Goal: Navigation & Orientation: Understand site structure

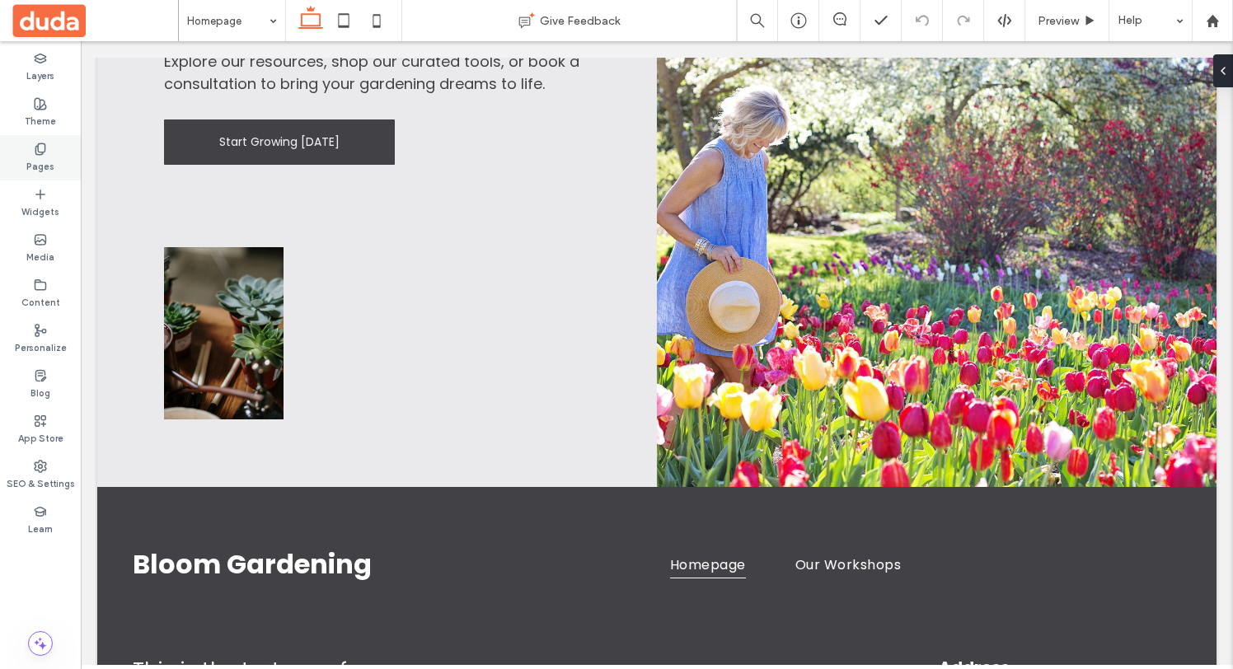
click at [45, 151] on use at bounding box center [39, 148] width 9 height 11
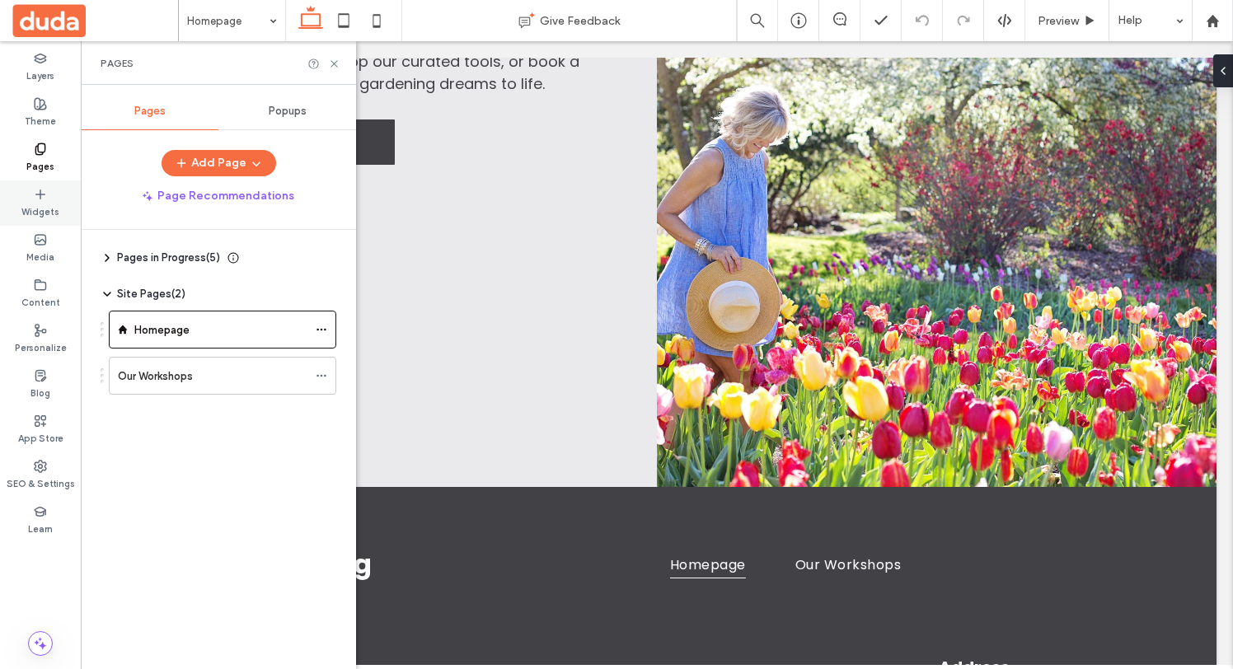
click at [49, 220] on div "Widgets" at bounding box center [40, 202] width 81 height 45
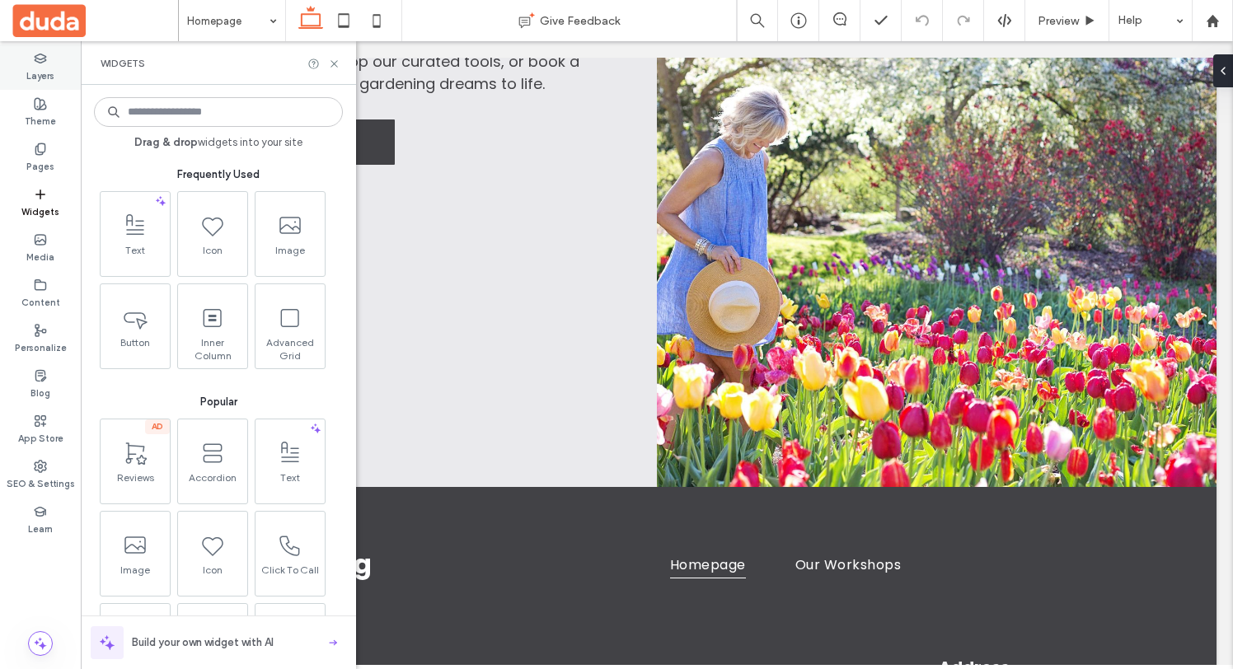
click at [48, 61] on div "Layers" at bounding box center [40, 67] width 81 height 45
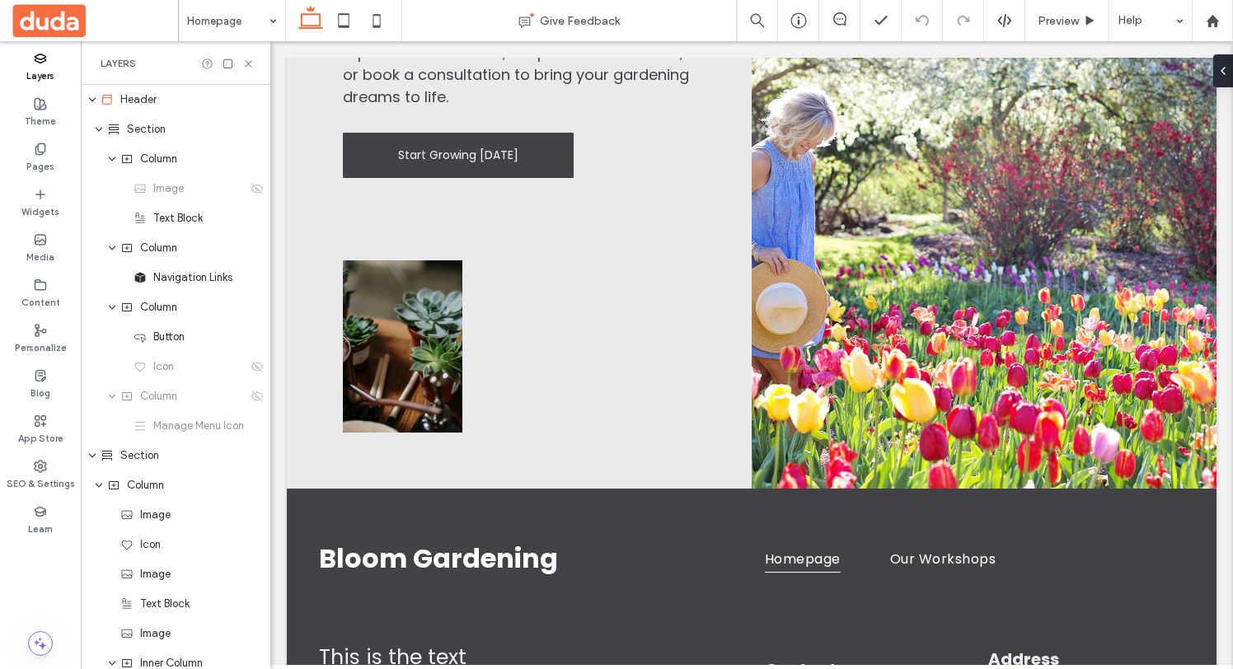
scroll to position [4482, 0]
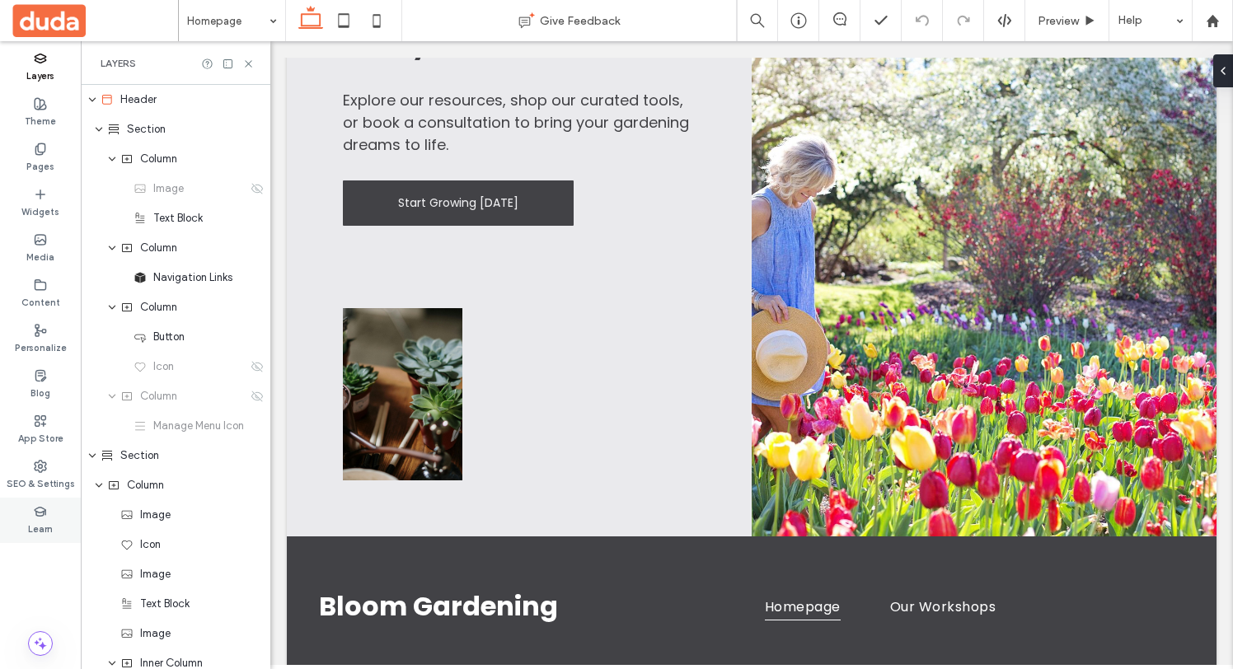
click at [50, 522] on label "Learn" at bounding box center [40, 527] width 25 height 18
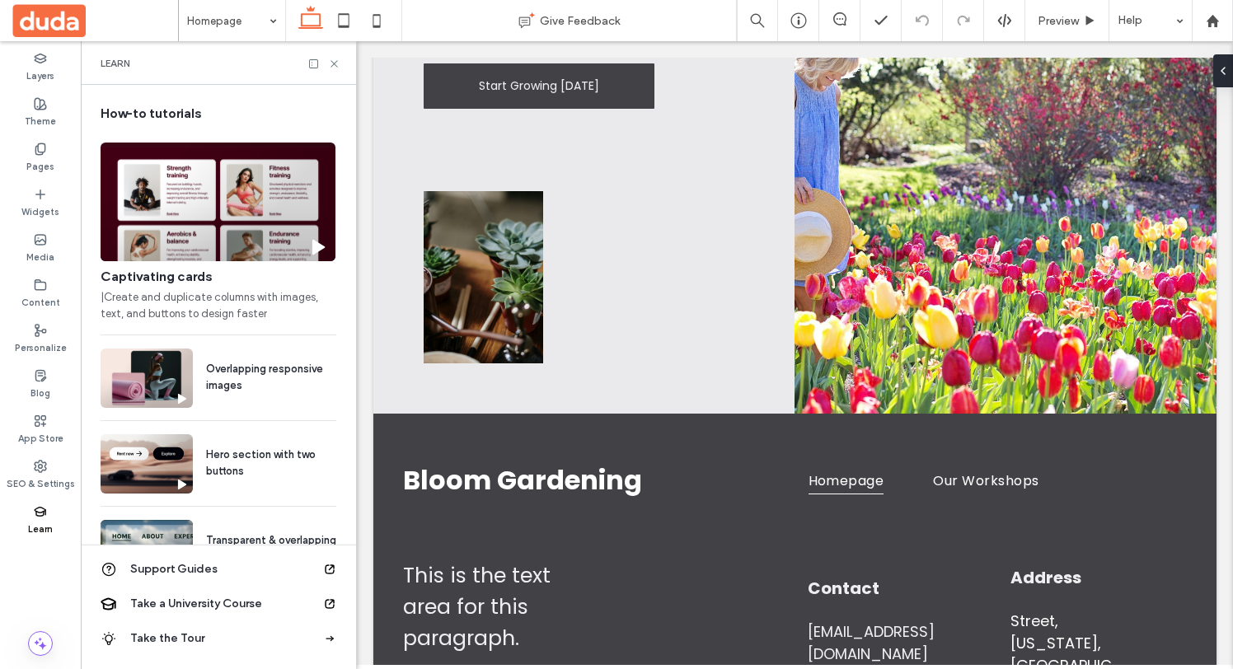
scroll to position [4587, 0]
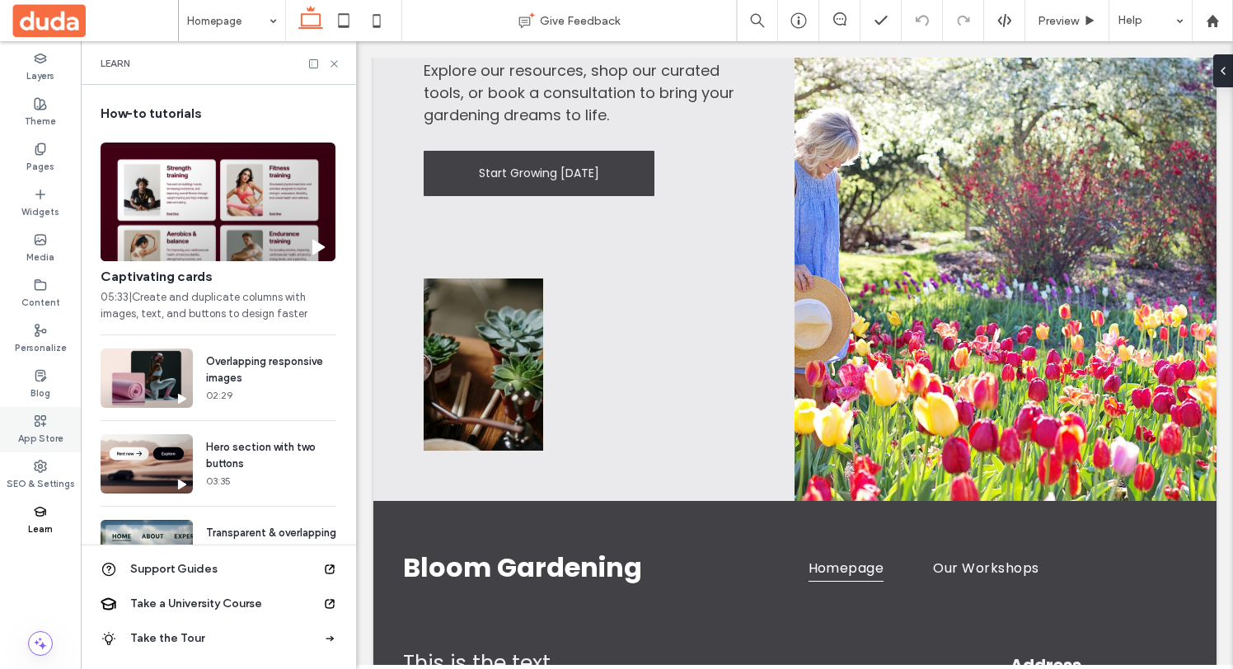
click at [40, 434] on label "App Store" at bounding box center [40, 437] width 45 height 18
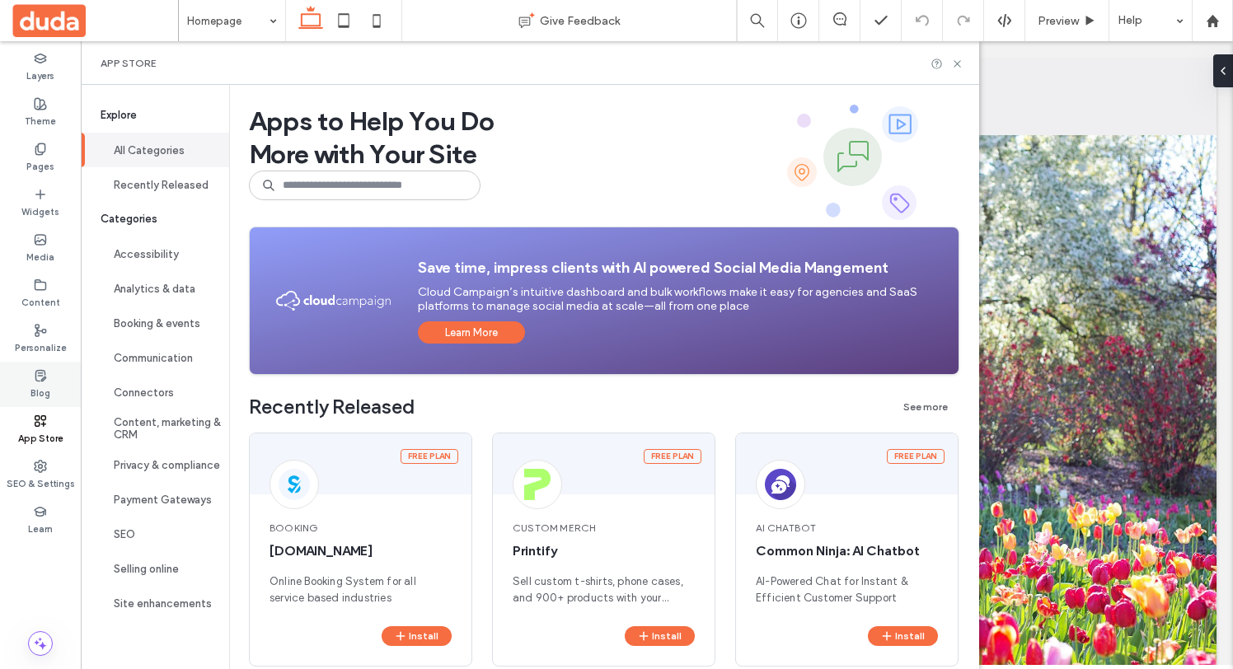
scroll to position [4421, 0]
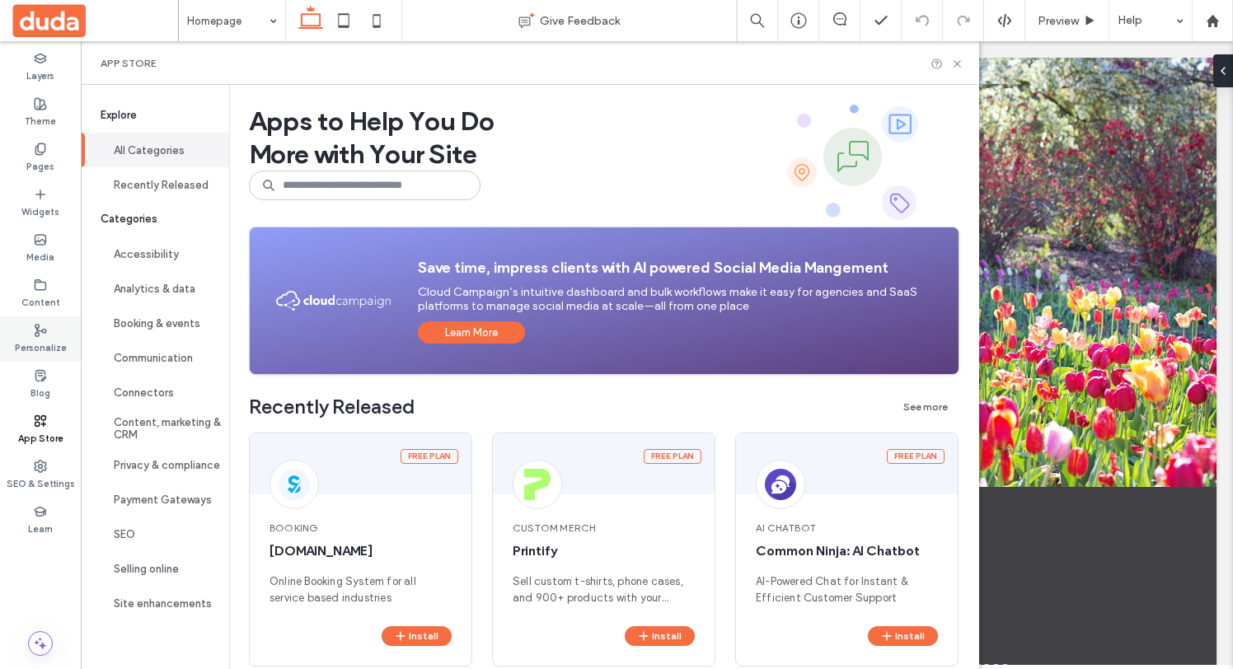
click at [39, 340] on label "Personalize" at bounding box center [41, 346] width 52 height 18
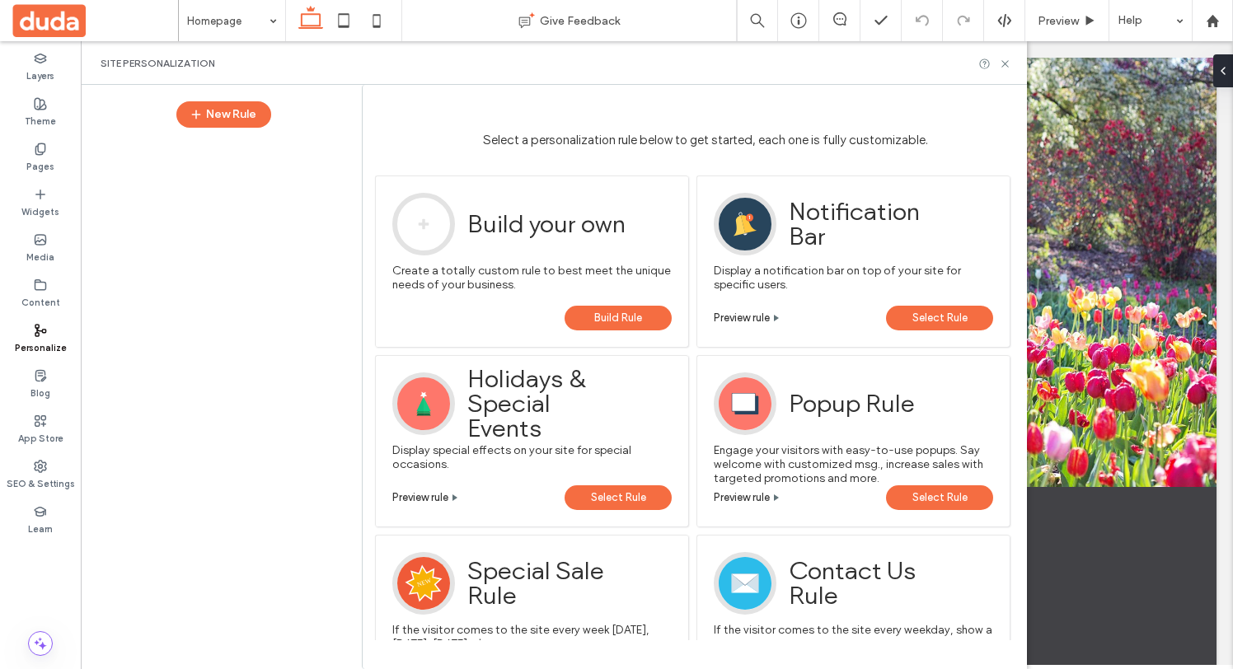
click at [54, 377] on div "Blog" at bounding box center [40, 384] width 81 height 45
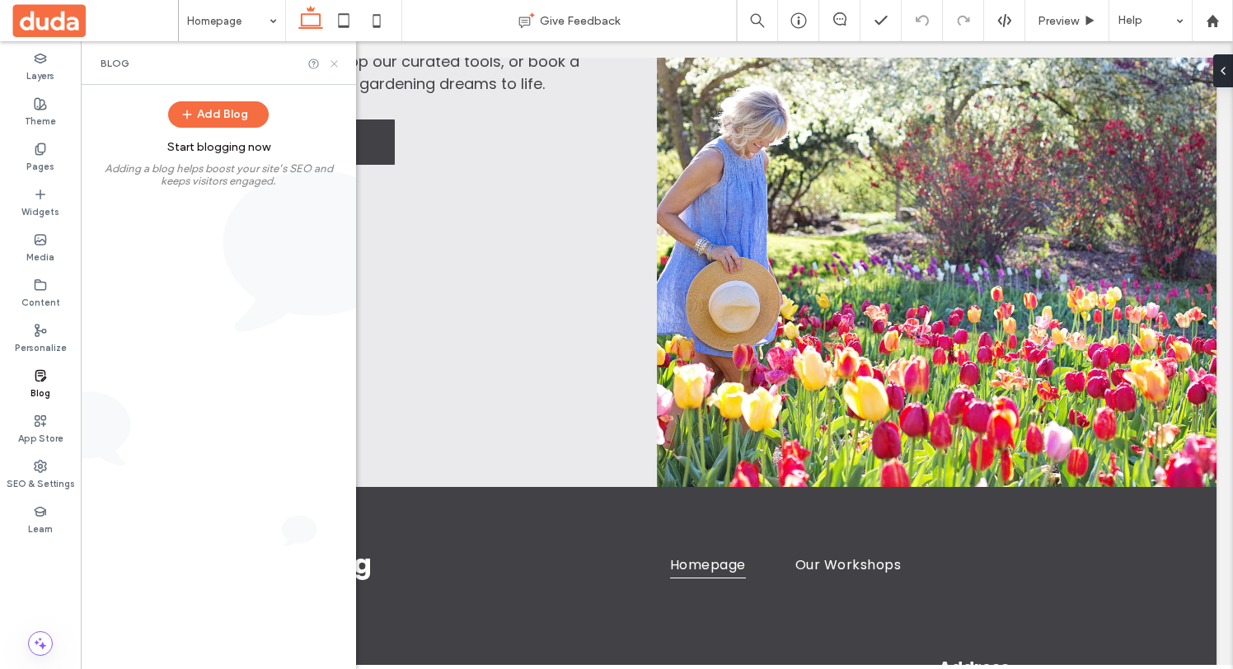
click at [331, 63] on icon at bounding box center [334, 64] width 12 height 12
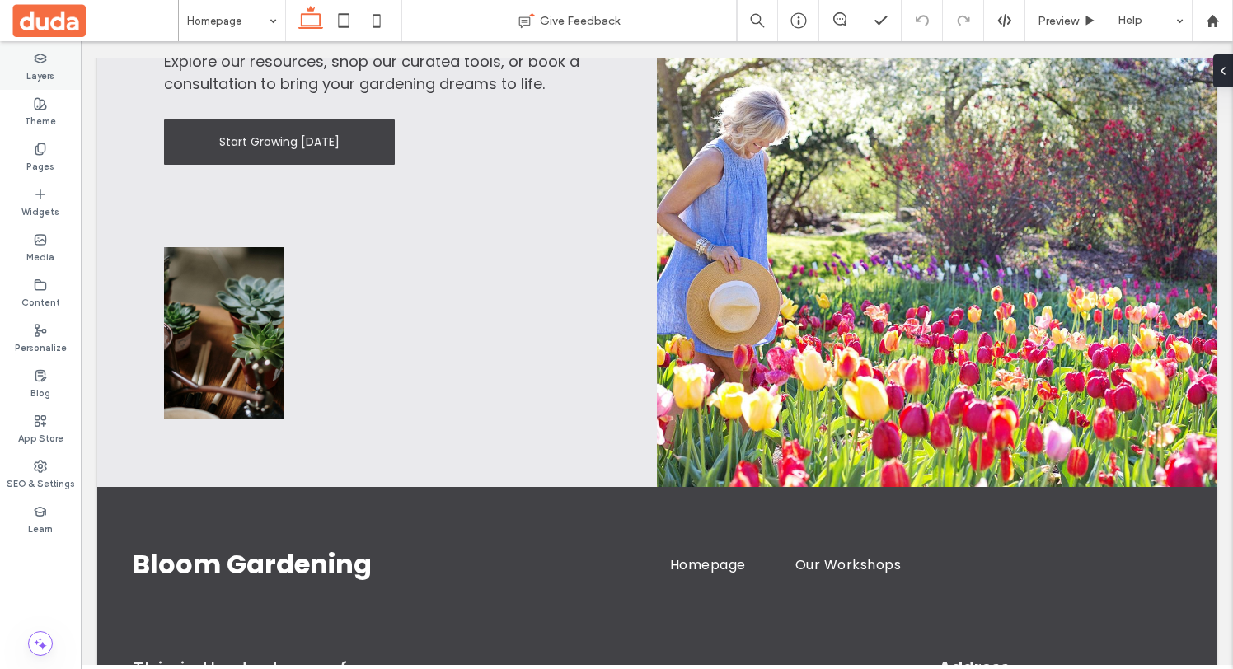
click at [23, 70] on div "Layers" at bounding box center [40, 67] width 81 height 45
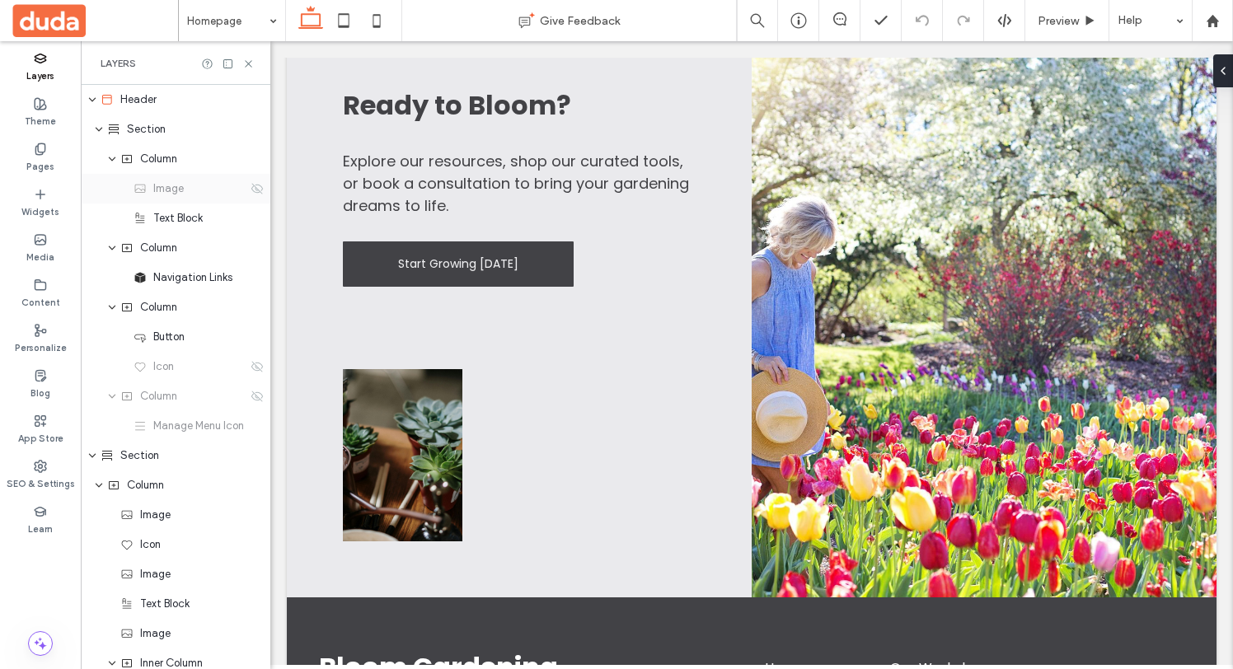
scroll to position [4482, 0]
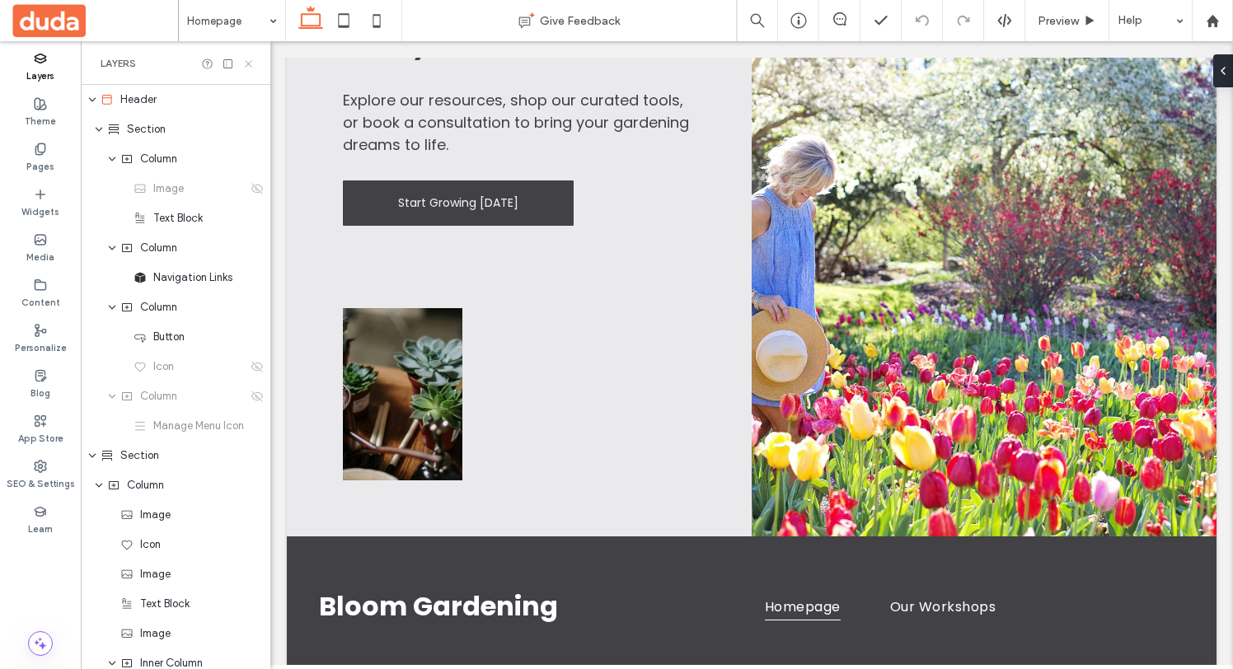
click at [246, 59] on icon at bounding box center [248, 64] width 12 height 12
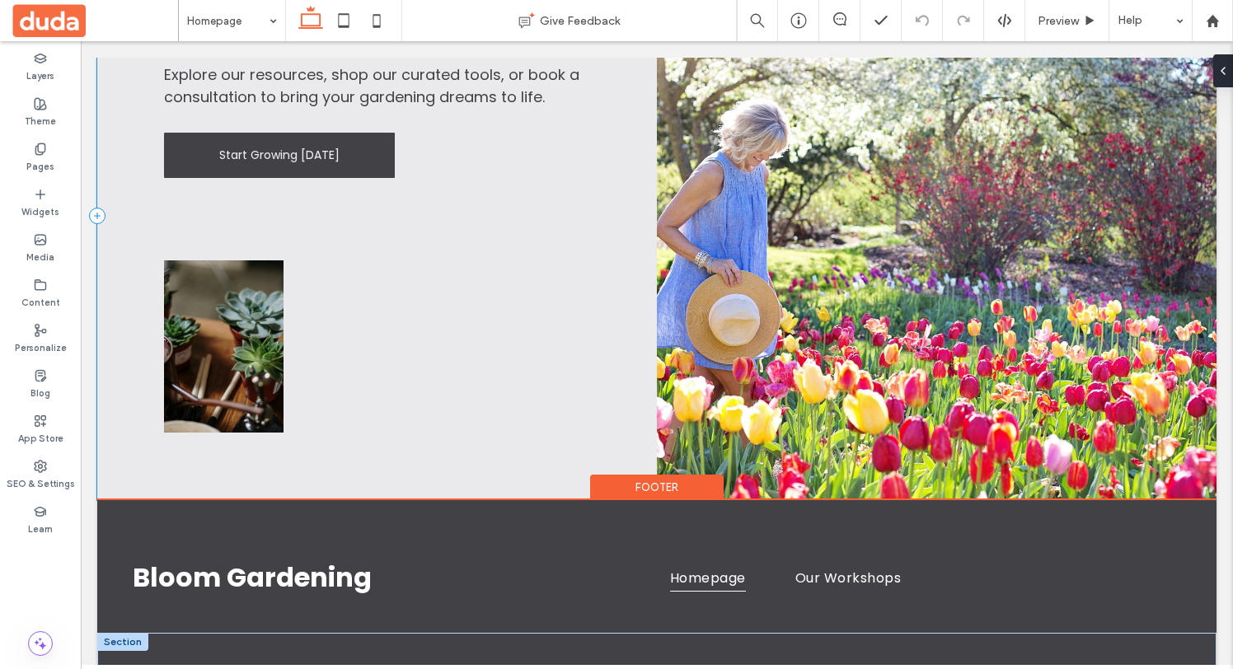
scroll to position [4421, 0]
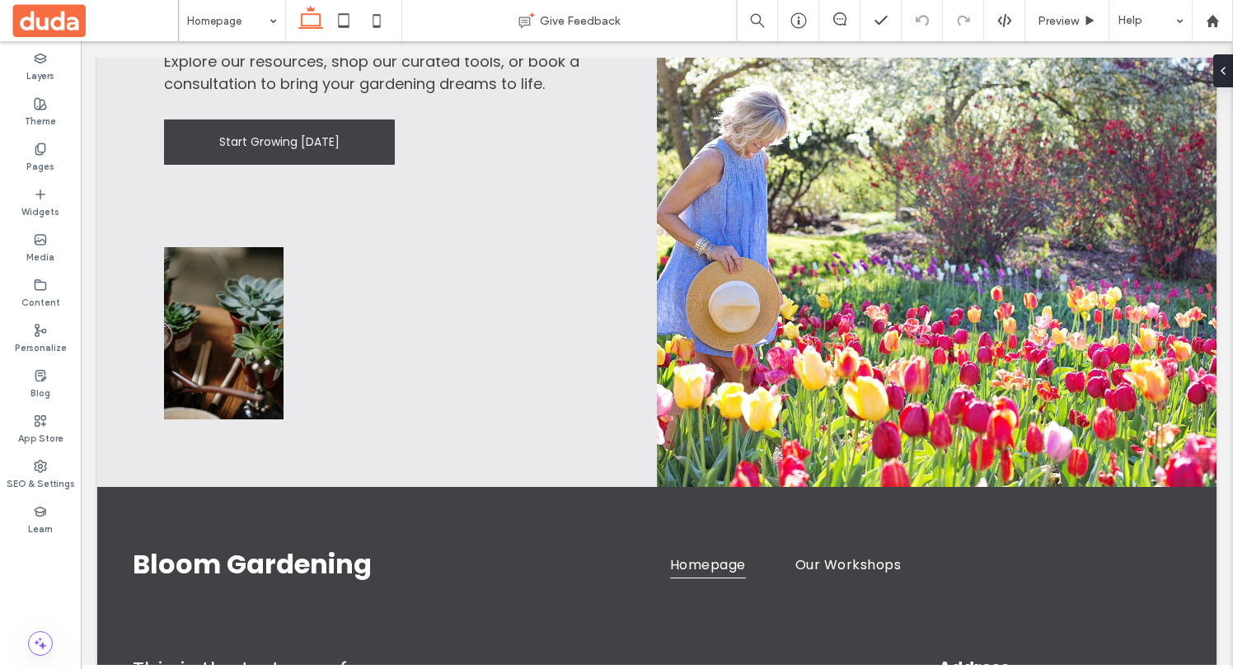
click at [59, 21] on span at bounding box center [95, 20] width 166 height 33
